Goal: Check status: Check status

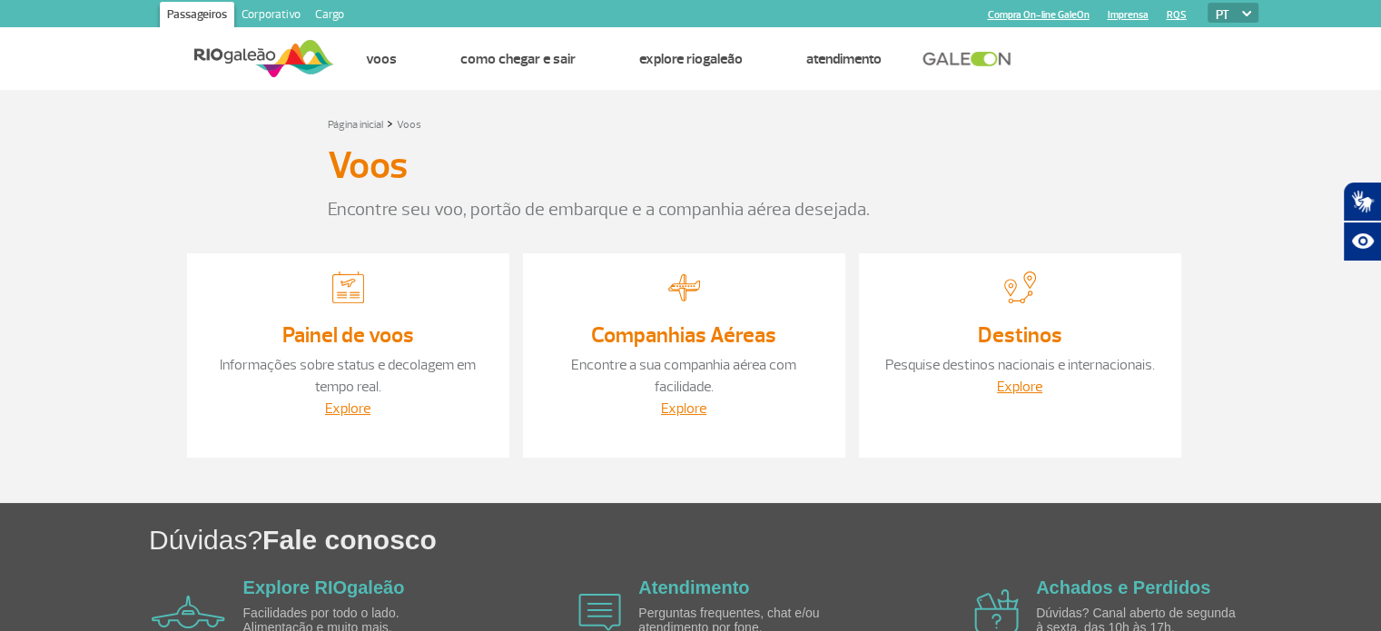
click at [346, 354] on p "Informações sobre status e decolagem em tempo real." at bounding box center [348, 376] width 286 height 44
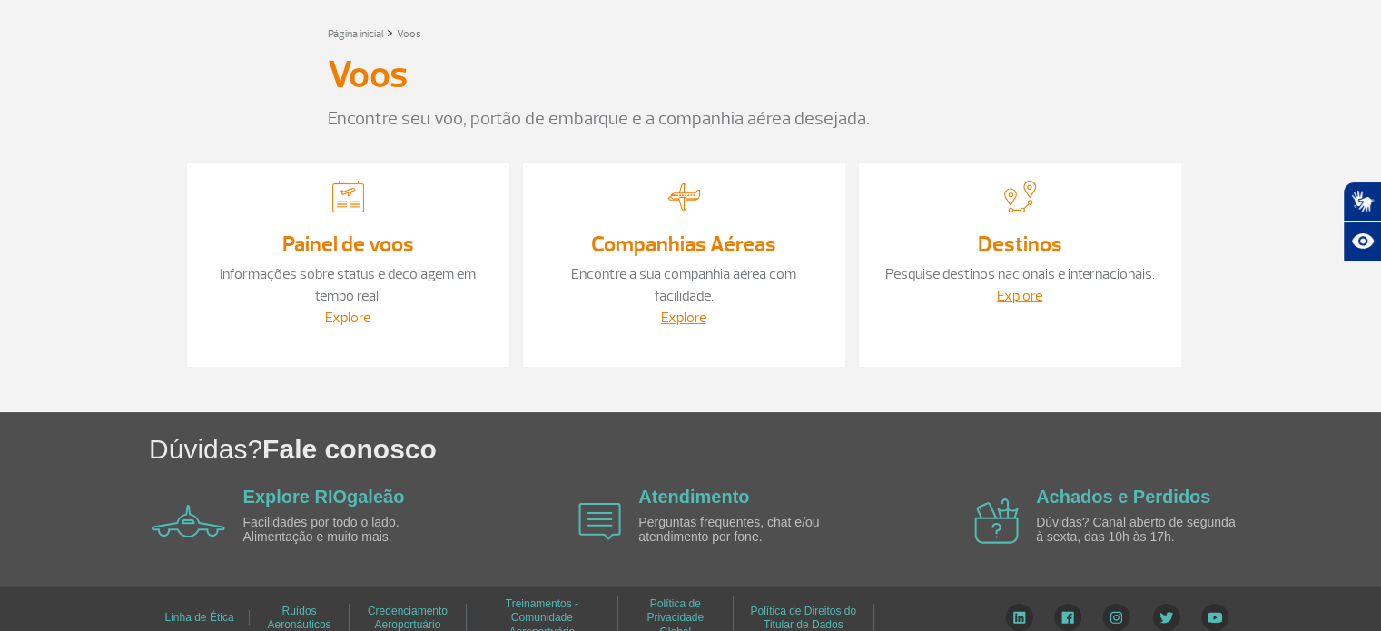
click at [349, 312] on link "Explore" at bounding box center [347, 318] width 45 height 18
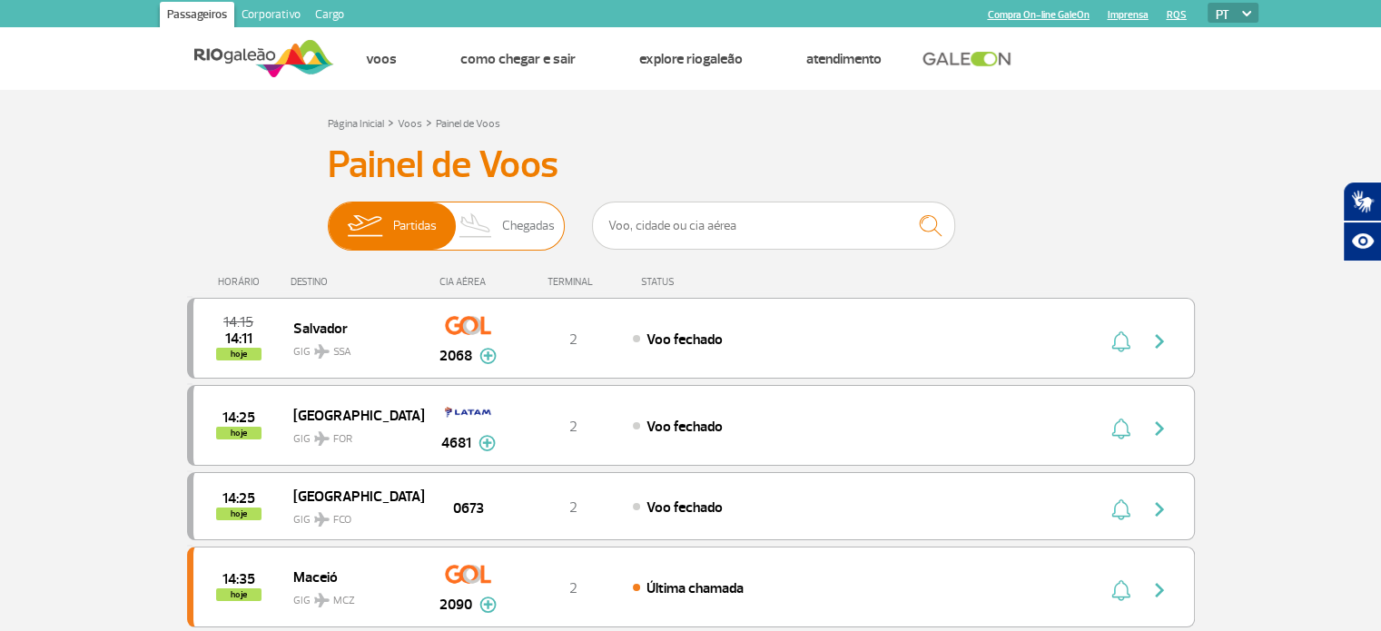
click at [508, 213] on span "Chegadas" at bounding box center [528, 225] width 53 height 47
click at [328, 217] on input "Partidas Chegadas" at bounding box center [328, 217] width 0 height 0
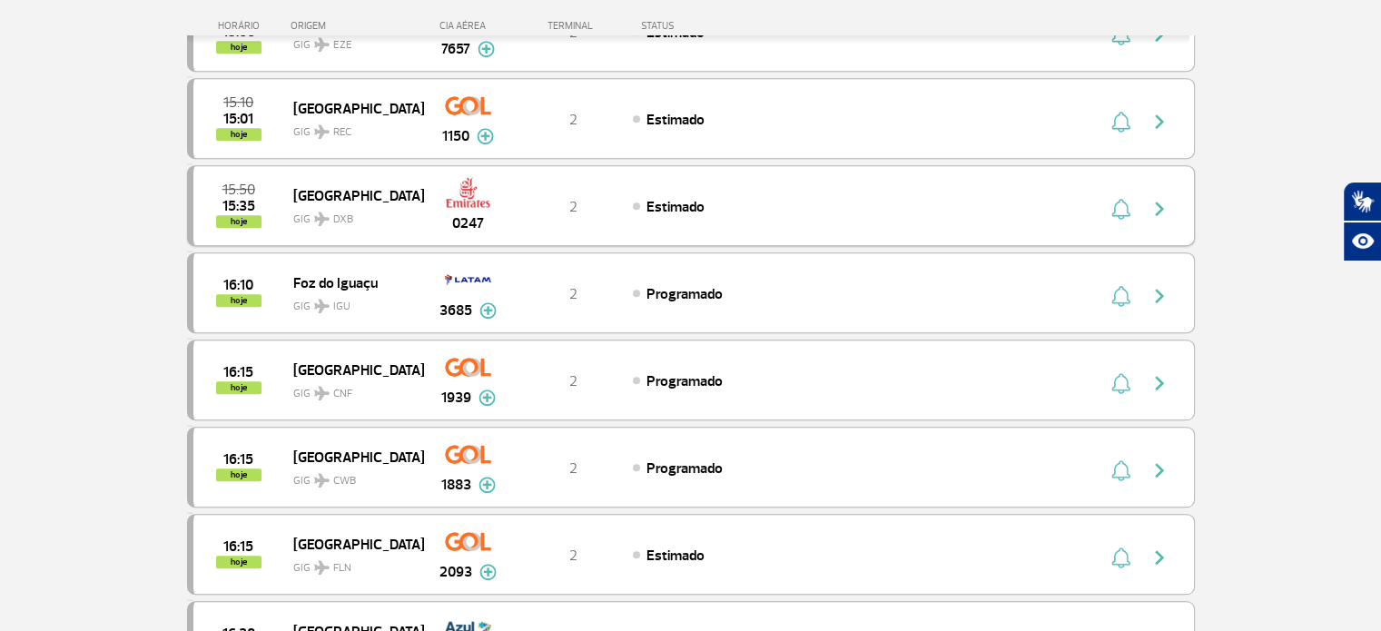
scroll to position [1089, 0]
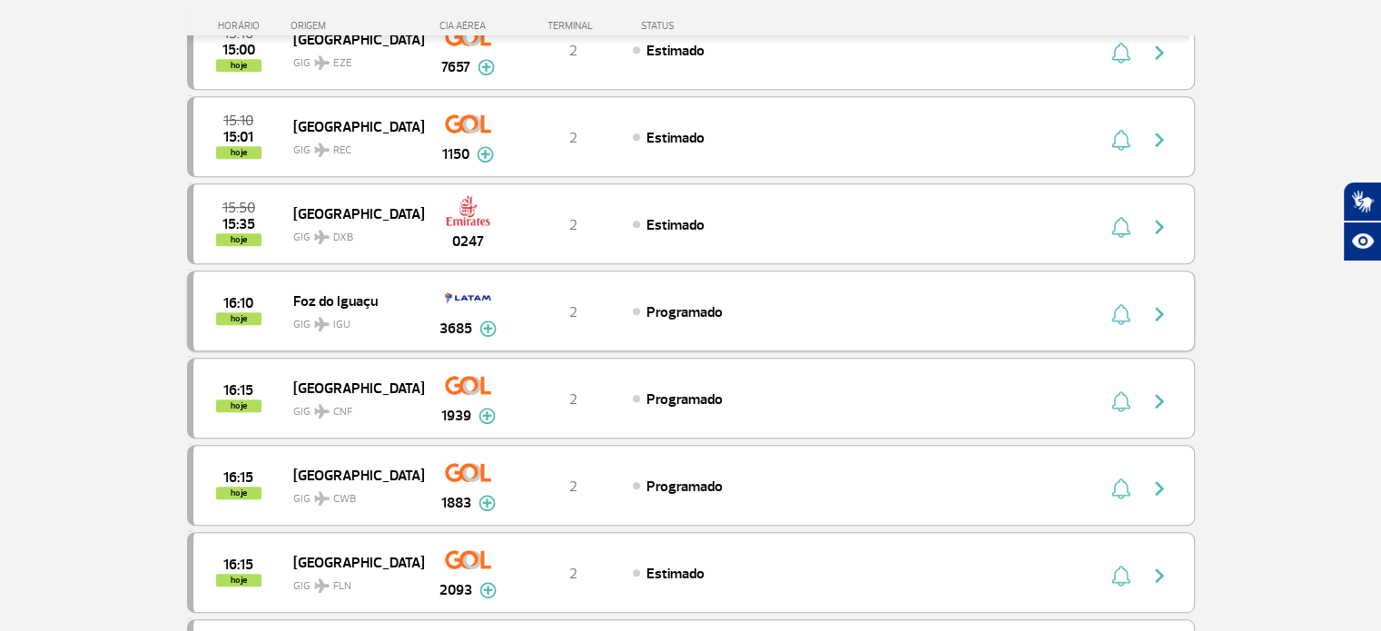
click at [798, 290] on div "16:10 hoje Foz do Iguaçu GIG IGU 3685 2 Programado Parcerias: Lufthansa 4671 Ib…" at bounding box center [691, 310] width 1008 height 81
click at [1162, 304] on img "button" at bounding box center [1159, 314] width 22 height 22
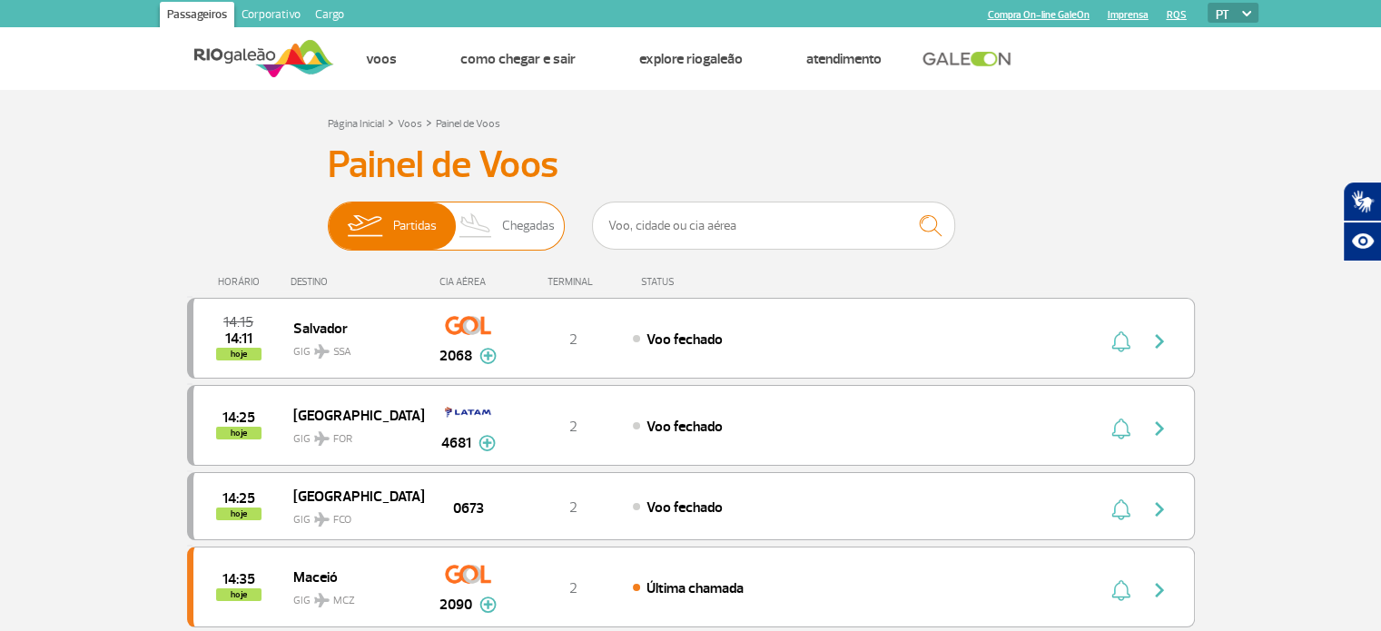
click at [520, 227] on span "Chegadas" at bounding box center [528, 225] width 53 height 47
click at [328, 217] on input "Partidas Chegadas" at bounding box center [328, 217] width 0 height 0
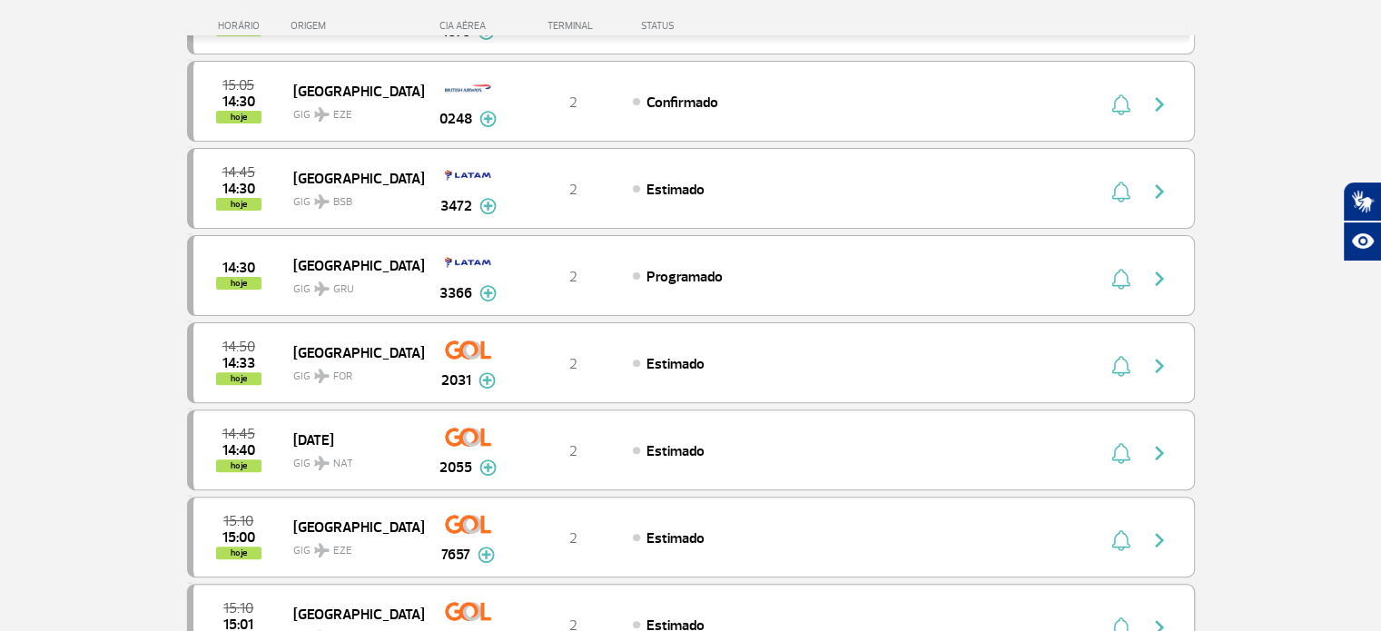
scroll to position [545, 0]
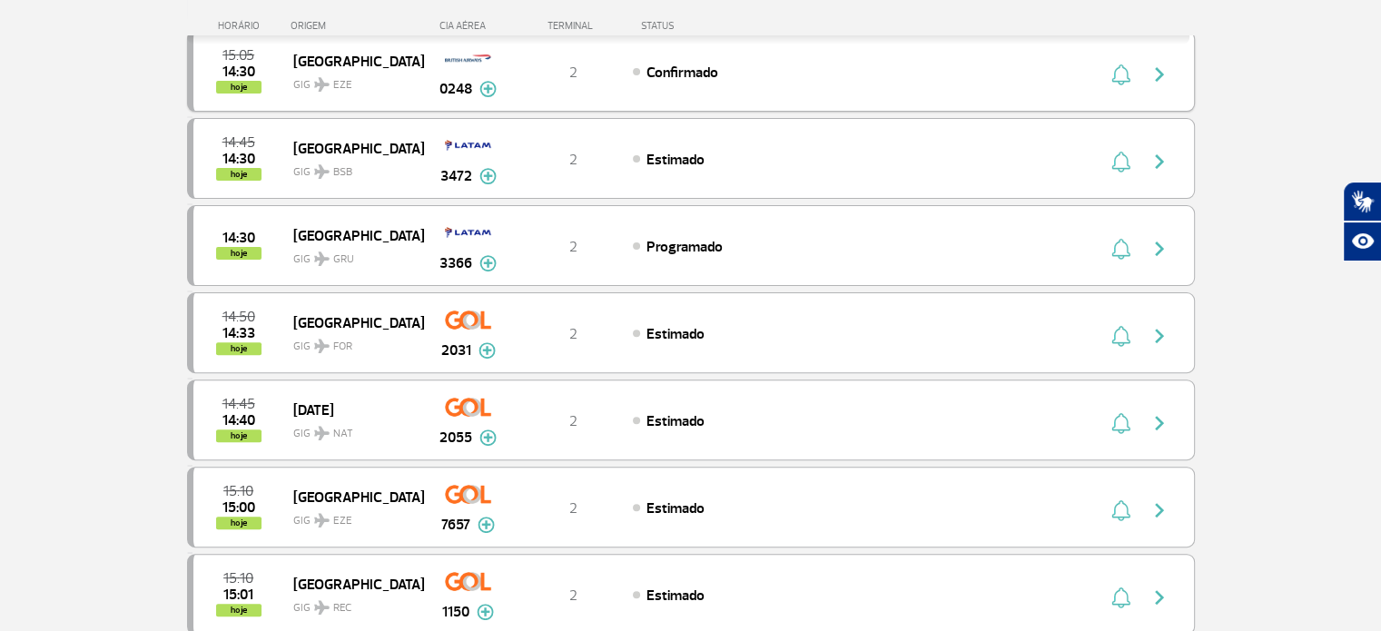
drag, startPoint x: 1120, startPoint y: 64, endPoint x: 1057, endPoint y: 63, distance: 63.6
click at [1058, 64] on div "15:05 14:30 hoje [GEOGRAPHIC_DATA] GIG EZE 0248 2 Confirmado Parcerias: Iberia …" at bounding box center [691, 71] width 1008 height 81
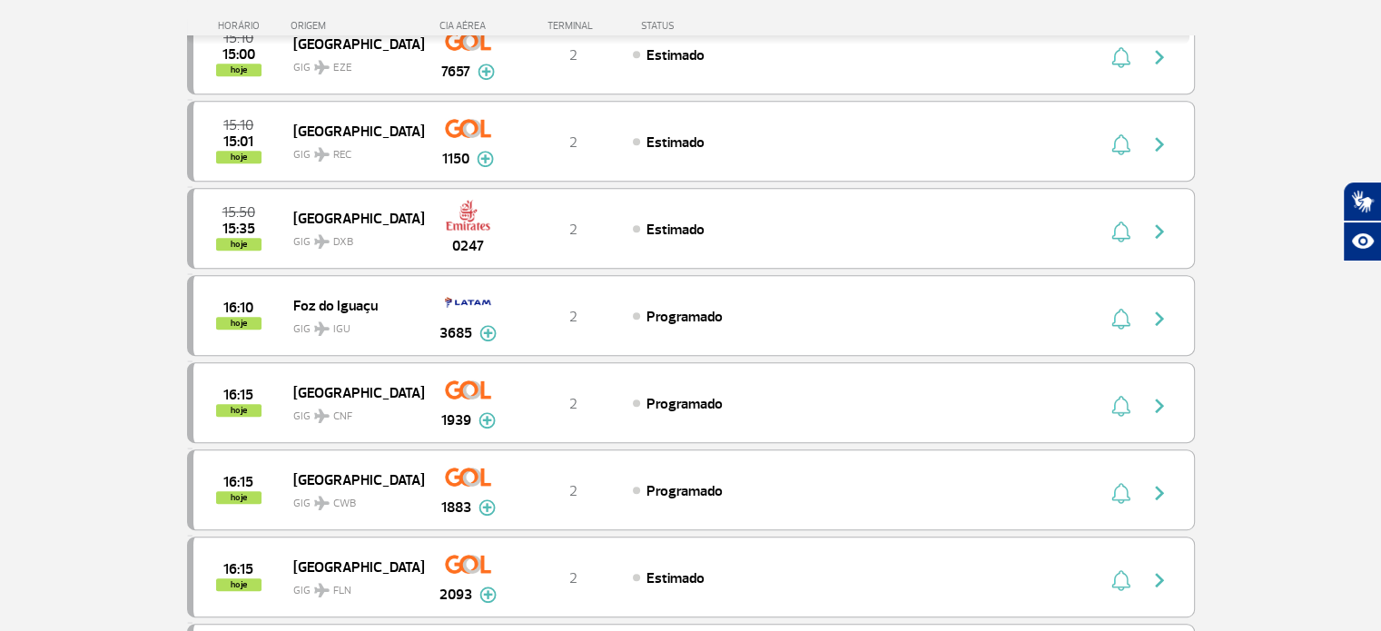
scroll to position [998, 0]
